Goal: Transaction & Acquisition: Purchase product/service

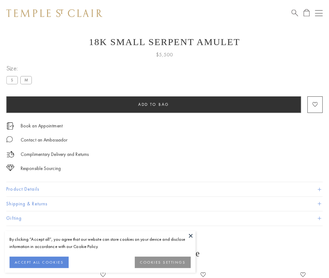
scroll to position [25, 0]
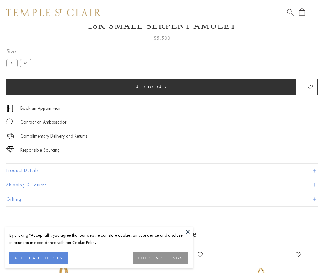
click at [151, 87] on span "Add to bag" at bounding box center [151, 87] width 31 height 5
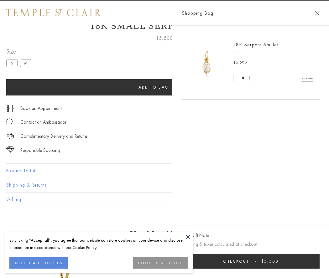
click at [295, 261] on button "Checkout $5,500" at bounding box center [251, 261] width 138 height 15
